Goal: Find specific page/section: Find specific page/section

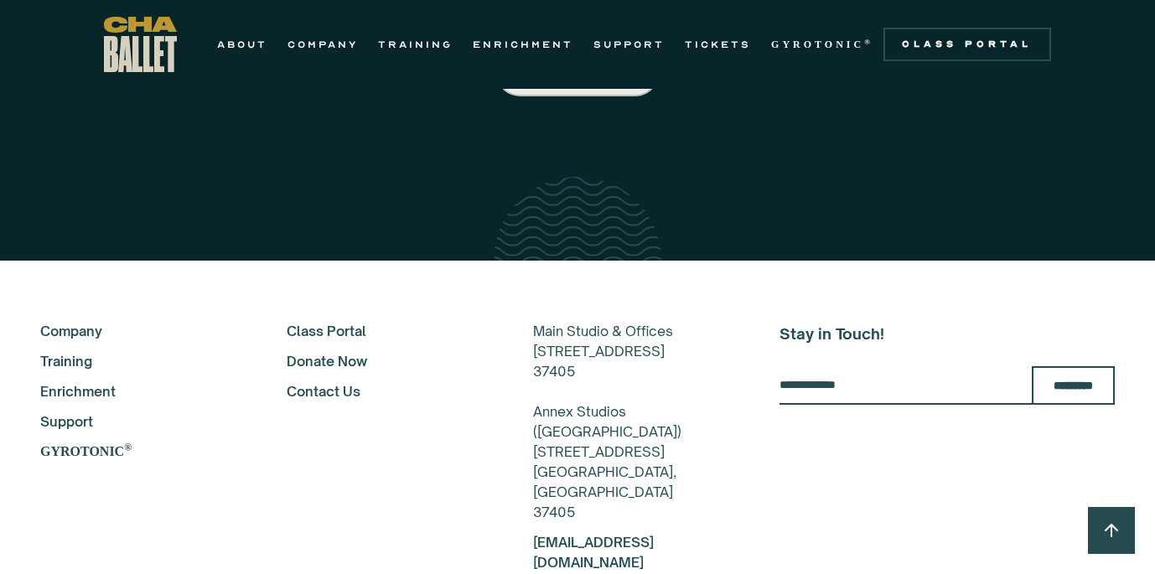
scroll to position [2891, 0]
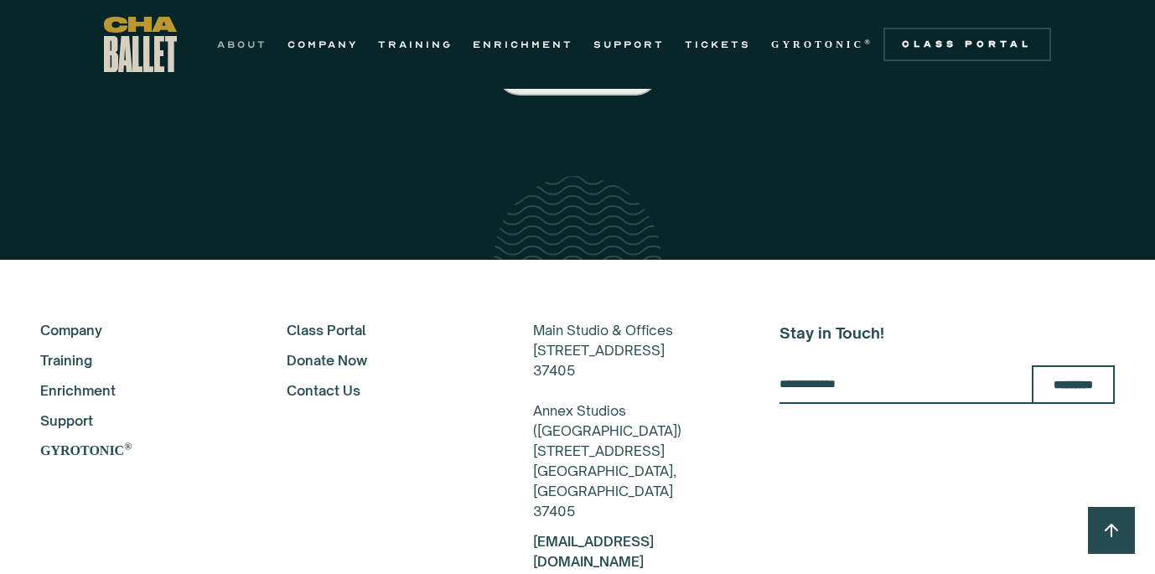
click at [218, 40] on link "ABOUT" at bounding box center [242, 44] width 50 height 20
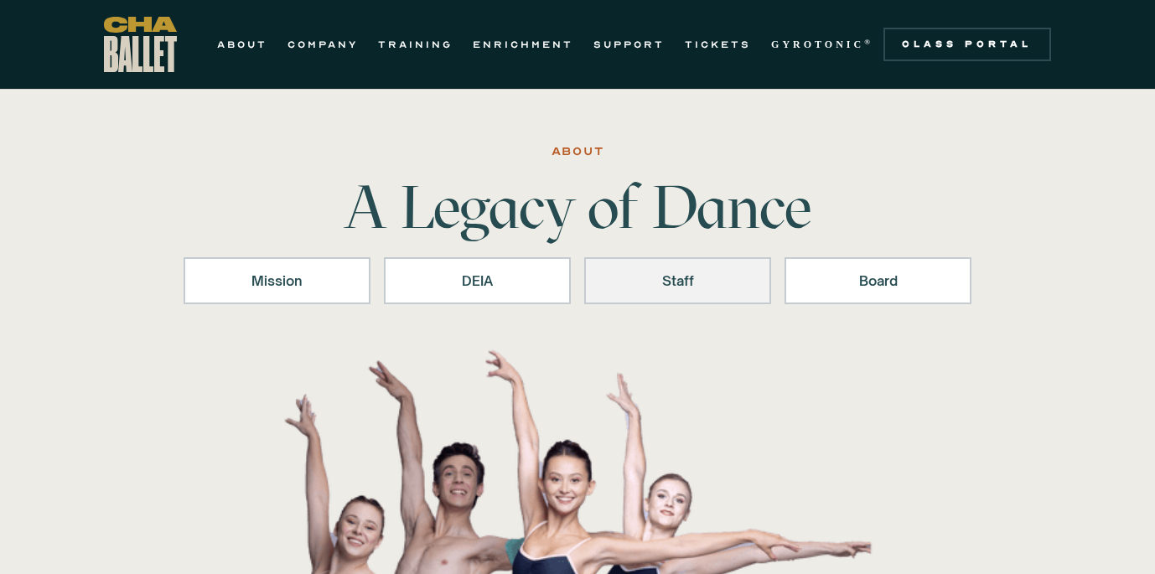
click at [694, 281] on div "Staff" at bounding box center [677, 281] width 143 height 20
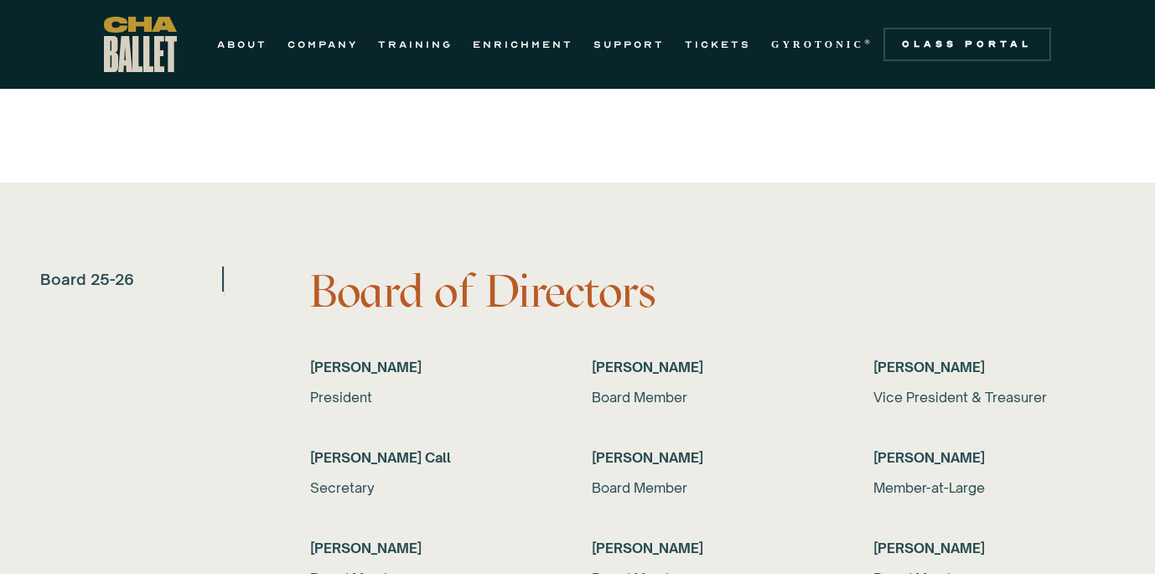
scroll to position [3253, 0]
